Goal: Transaction & Acquisition: Obtain resource

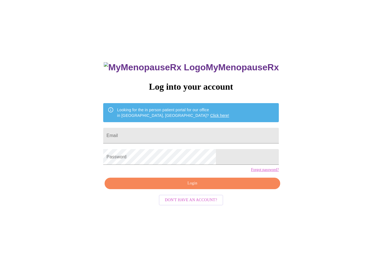
click at [232, 133] on input "Email" at bounding box center [191, 136] width 176 height 16
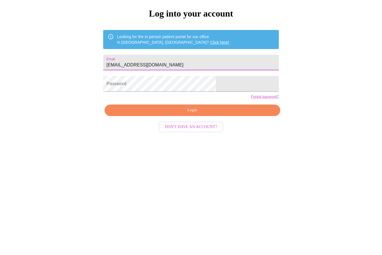
type input "Christineweinert@yahoo.com"
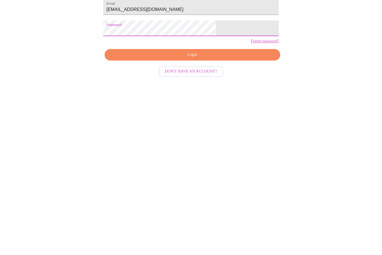
click at [236, 180] on span "Login" at bounding box center [192, 183] width 163 height 7
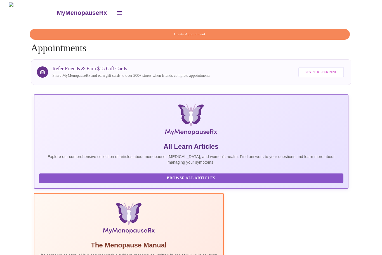
click at [116, 11] on icon "open drawer" at bounding box center [119, 13] width 7 height 7
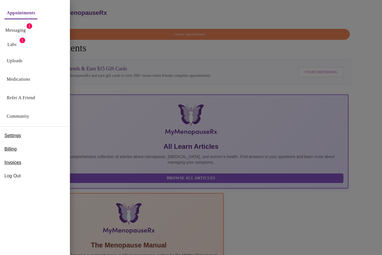
click at [14, 44] on link "Labs" at bounding box center [12, 45] width 9 height 8
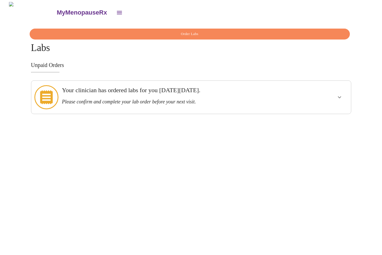
scroll to position [14, 0]
click at [343, 91] on button "show more" at bounding box center [339, 97] width 13 height 13
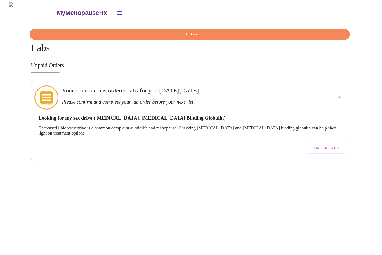
scroll to position [0, 0]
click at [50, 34] on span "Order Labs" at bounding box center [189, 34] width 307 height 6
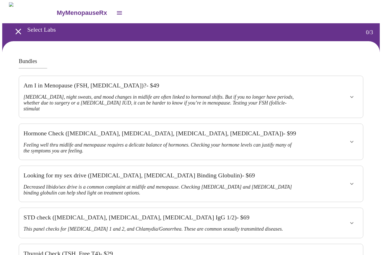
click at [13, 28] on icon "open drawer" at bounding box center [18, 32] width 10 height 10
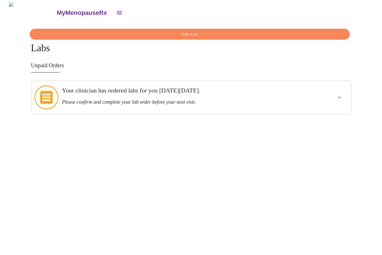
scroll to position [19, 0]
click at [305, 31] on span "Order Labs" at bounding box center [189, 34] width 307 height 6
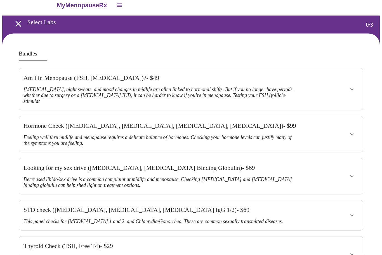
scroll to position [8, 0]
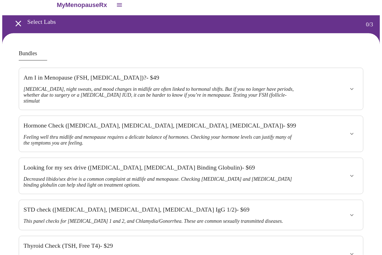
click at [113, 4] on button "open drawer" at bounding box center [119, 4] width 13 height 13
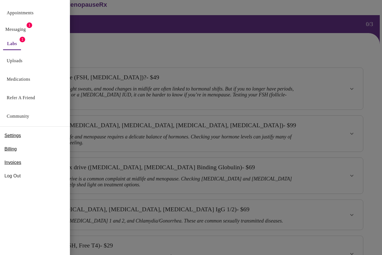
click at [17, 26] on link "Messaging" at bounding box center [15, 29] width 20 height 8
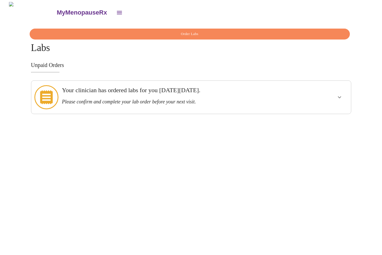
scroll to position [19, 0]
click at [336, 91] on button "show more" at bounding box center [339, 97] width 13 height 13
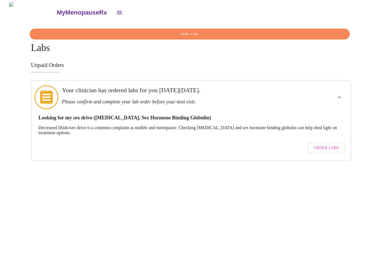
click at [331, 145] on span "Order Labs" at bounding box center [326, 148] width 25 height 7
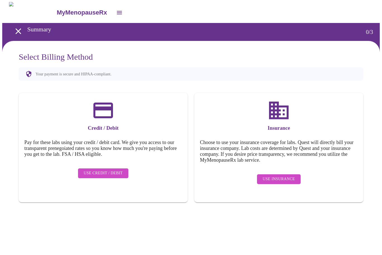
click at [288, 176] on span "Use Insurance" at bounding box center [279, 179] width 32 height 7
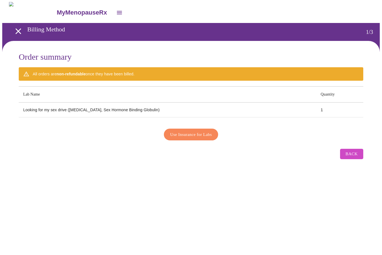
click at [208, 131] on span "Use Insurance for Labs" at bounding box center [191, 134] width 42 height 7
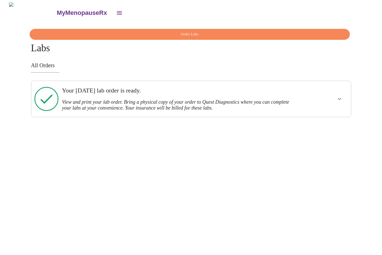
scroll to position [19, 0]
click at [65, 99] on h3 "View and print your lab order. Bring a physical copy of your order to Quest Dia…" at bounding box center [175, 105] width 227 height 12
click at [344, 92] on button "show more" at bounding box center [339, 98] width 13 height 13
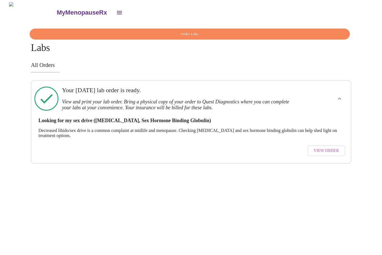
click at [336, 147] on span "View Order" at bounding box center [326, 150] width 25 height 7
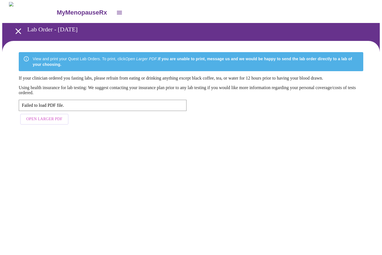
click at [50, 123] on span "Open Larger PDF" at bounding box center [44, 119] width 36 height 7
